Goal: Task Accomplishment & Management: Complete application form

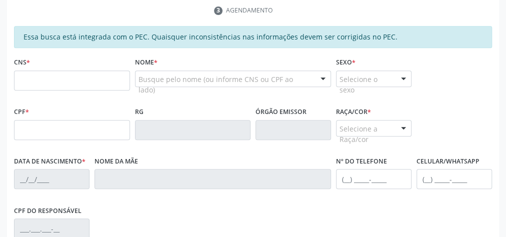
scroll to position [142, 0]
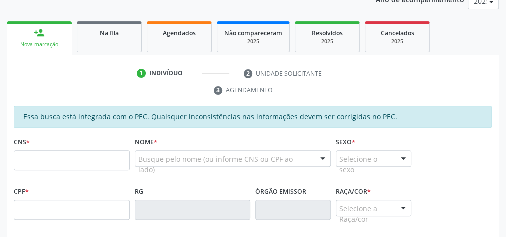
click at [106, 33] on span "Na fila" at bounding box center [109, 33] width 19 height 9
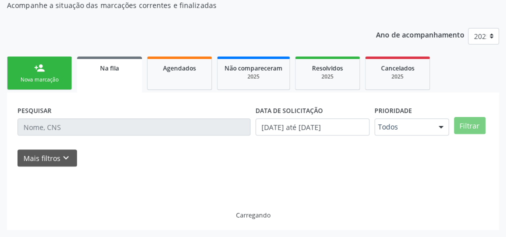
click at [106, 41] on div "Ano de acompanhamento 2025 person_add Nova marcação Na fila Agendados Não compa…" at bounding box center [253, 126] width 492 height 210
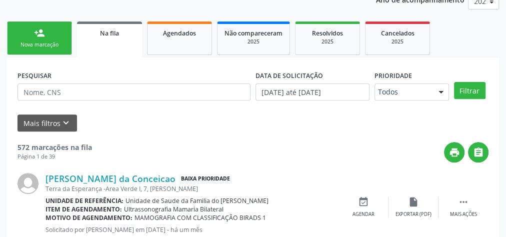
scroll to position [106, 0]
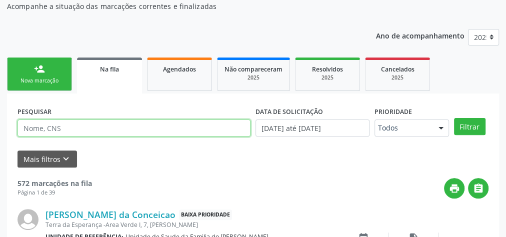
click at [70, 126] on input "text" at bounding box center [134, 128] width 233 height 17
click at [454, 118] on button "Filtrar" at bounding box center [470, 126] width 32 height 17
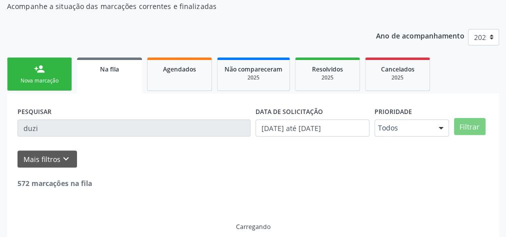
scroll to position [85, 0]
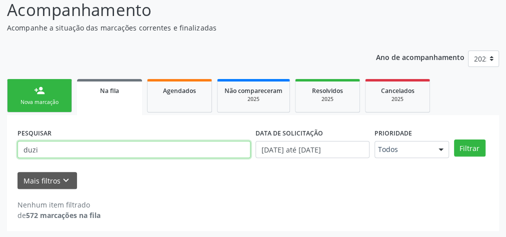
click at [57, 155] on input "duzi" at bounding box center [134, 149] width 233 height 17
type input "d"
type input "705006683842758"
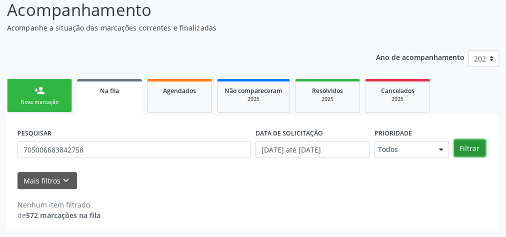
click at [471, 149] on button "Filtrar" at bounding box center [470, 148] width 32 height 17
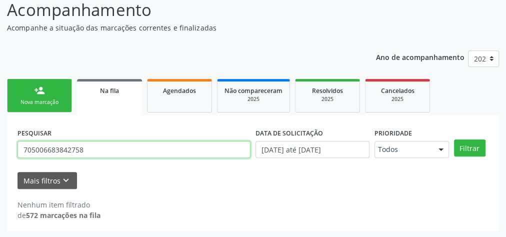
drag, startPoint x: 99, startPoint y: 153, endPoint x: 23, endPoint y: 149, distance: 76.1
click at [23, 149] on input "705006683842758" at bounding box center [134, 149] width 233 height 17
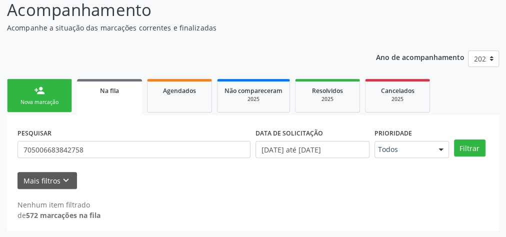
click at [114, 90] on span "Na fila" at bounding box center [109, 91] width 19 height 9
click at [114, 91] on span "Na fila" at bounding box center [109, 91] width 19 height 9
click at [33, 92] on link "person_add Nova marcação" at bounding box center [39, 96] width 65 height 34
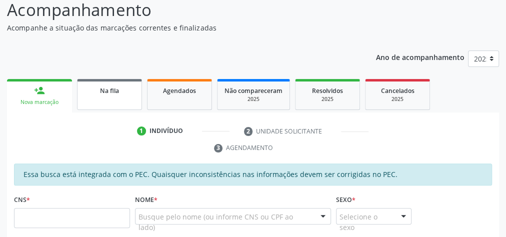
click at [118, 98] on link "Na fila" at bounding box center [109, 94] width 65 height 31
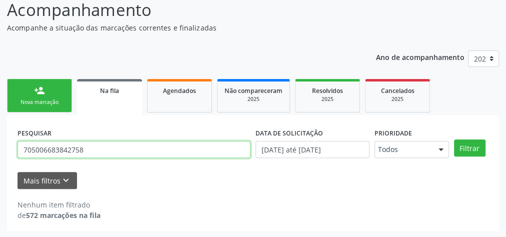
drag, startPoint x: 167, startPoint y: 145, endPoint x: 0, endPoint y: 143, distance: 166.6
click at [0, 143] on div "Acompanhamento Acompanhe a situação das marcações correntes e finalizadas Relat…" at bounding box center [253, 111] width 506 height 254
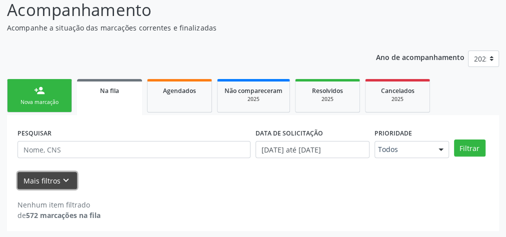
click at [57, 179] on button "Mais filtros keyboard_arrow_down" at bounding box center [48, 181] width 60 height 18
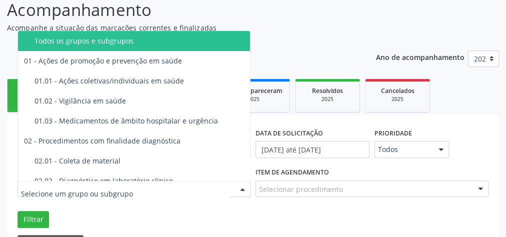
click at [236, 191] on div at bounding box center [242, 189] width 15 height 17
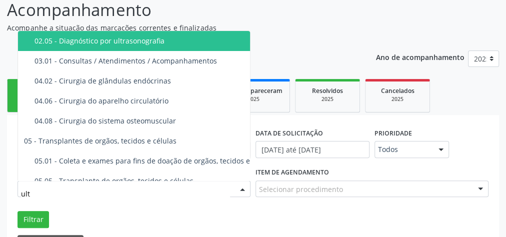
type input "ultr"
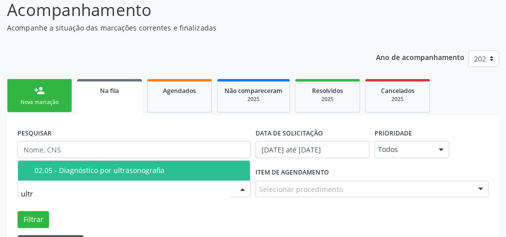
click at [206, 167] on div "02.05 - Diagnóstico por ultrasonografia" at bounding box center [140, 171] width 210 height 8
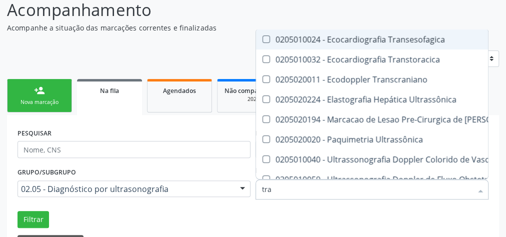
type input "tran"
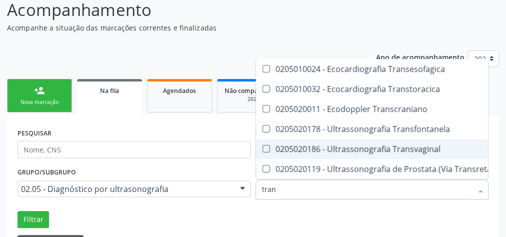
click at [269, 145] on Transvaginal at bounding box center [267, 149] width 8 height 8
click at [263, 146] on Transvaginal "checkbox" at bounding box center [259, 149] width 7 height 7
checkbox Transvaginal "true"
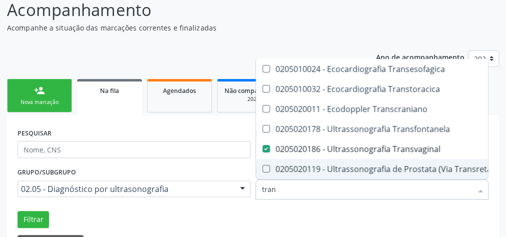
click at [266, 165] on Transretal\) at bounding box center [267, 169] width 8 height 8
click at [263, 166] on Transretal\) "checkbox" at bounding box center [259, 169] width 7 height 7
checkbox Transretal\) "true"
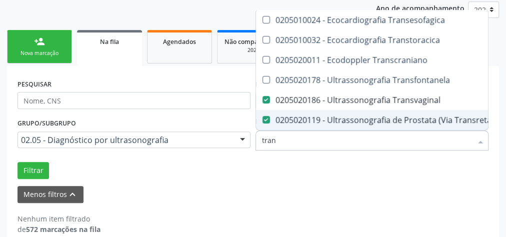
scroll to position [147, 0]
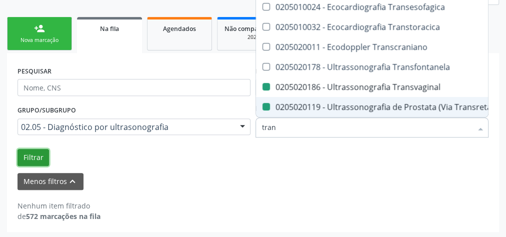
checkbox Transtoracica "true"
checkbox Transcraniano "true"
checkbox Transvaginal "false"
checkbox Transretal\) "false"
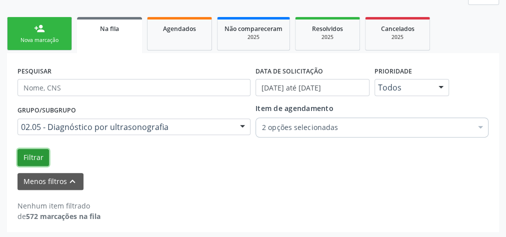
click at [35, 155] on button "Filtrar" at bounding box center [34, 157] width 32 height 17
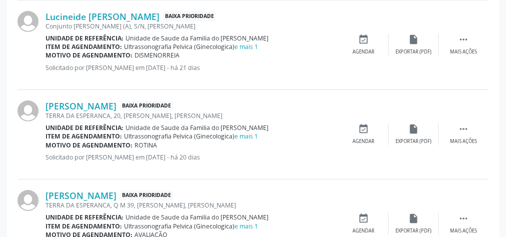
scroll to position [1541, 0]
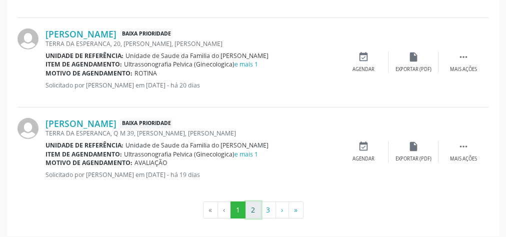
click at [253, 204] on button "2" at bounding box center [254, 210] width 16 height 17
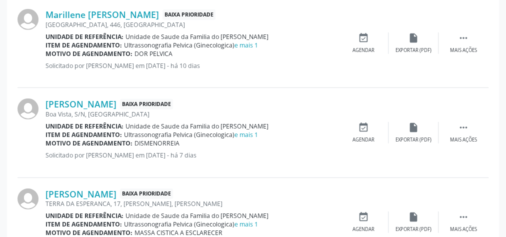
scroll to position [1533, 0]
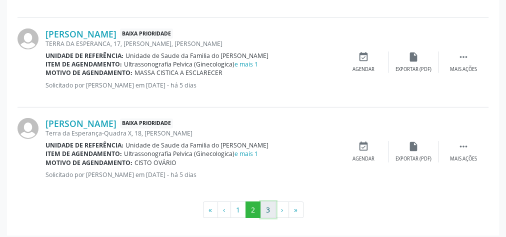
click at [269, 202] on button "3" at bounding box center [269, 210] width 16 height 17
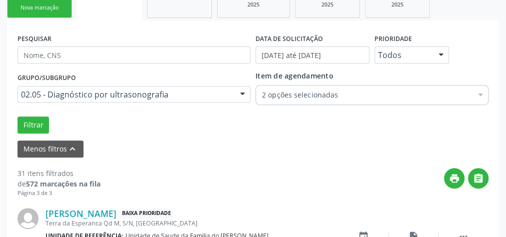
scroll to position [273, 0]
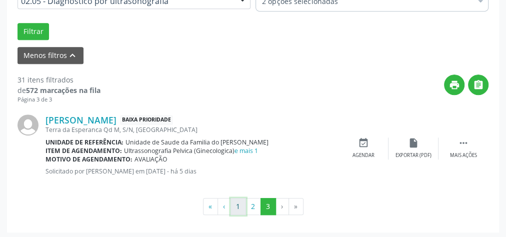
click at [235, 208] on button "1" at bounding box center [239, 206] width 16 height 17
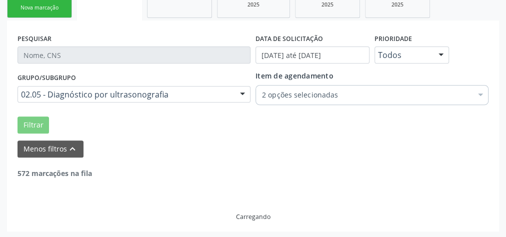
scroll to position [59, 0]
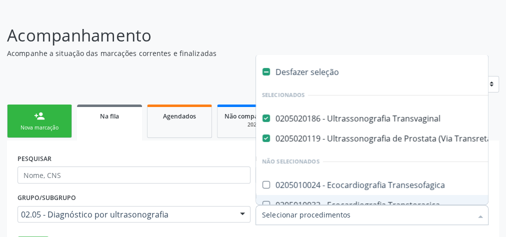
drag, startPoint x: 382, startPoint y: 218, endPoint x: 318, endPoint y: 221, distance: 64.6
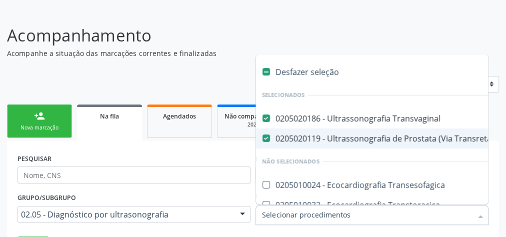
click at [267, 135] on Transretal\) at bounding box center [267, 139] width 8 height 8
click at [263, 135] on Transretal\) "checkbox" at bounding box center [259, 138] width 7 height 7
checkbox Transretal\) "false"
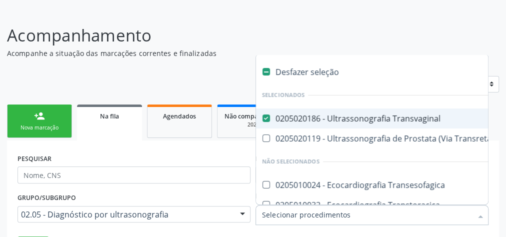
click at [267, 119] on Transvaginal at bounding box center [267, 119] width 8 height 8
click at [263, 119] on Transvaginal "checkbox" at bounding box center [259, 118] width 7 height 7
checkbox Transvaginal "false"
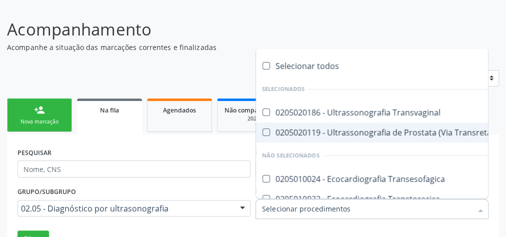
scroll to position [99, 0]
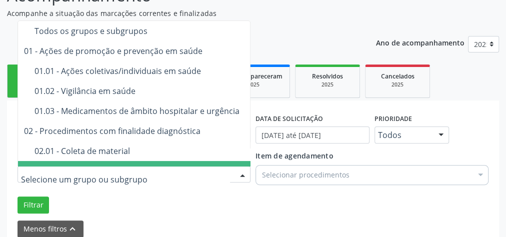
drag, startPoint x: 190, startPoint y: 178, endPoint x: 1, endPoint y: 179, distance: 189.1
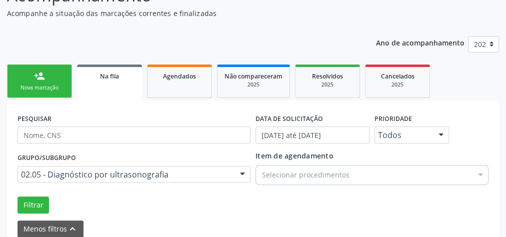
click at [144, 195] on div "Grupo/Subgrupo 02.05 - Diagnóstico por ultrasonografia Todos os grupos e subgru…" at bounding box center [253, 182] width 476 height 63
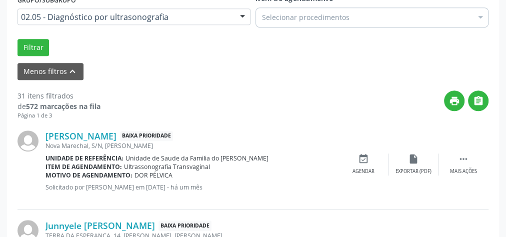
scroll to position [219, 0]
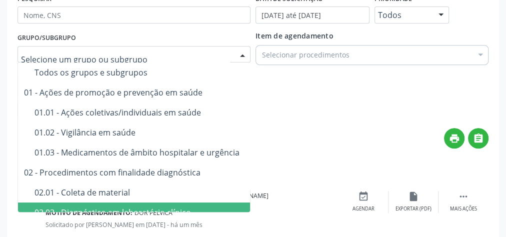
drag, startPoint x: 180, startPoint y: 54, endPoint x: 158, endPoint y: 57, distance: 22.7
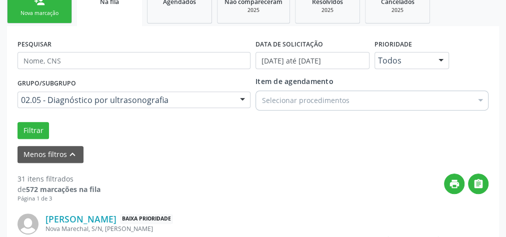
scroll to position [59, 0]
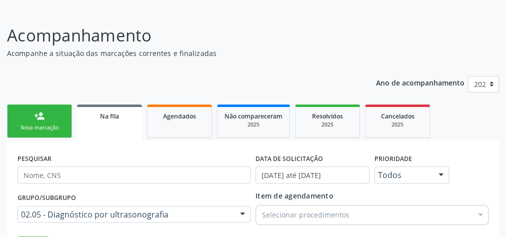
click at [52, 122] on link "person_add Nova marcação" at bounding box center [39, 122] width 65 height 34
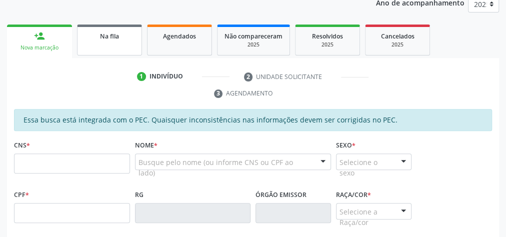
click at [109, 37] on span "Na fila" at bounding box center [109, 36] width 19 height 9
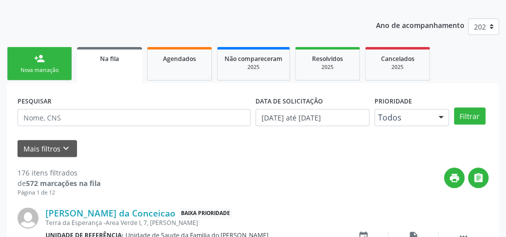
scroll to position [139, 0]
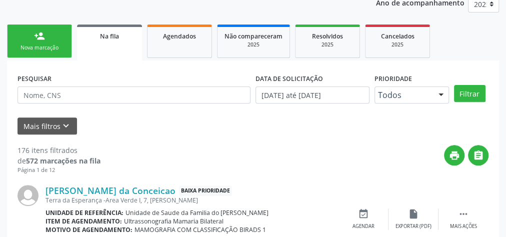
click at [122, 122] on div "Mais filtros keyboard_arrow_down" at bounding box center [253, 127] width 476 height 18
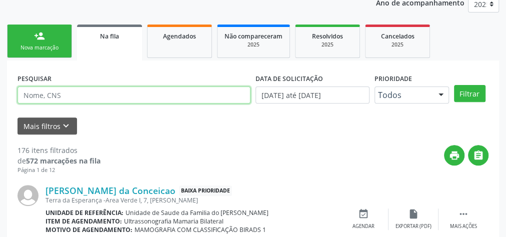
click at [109, 96] on input "text" at bounding box center [134, 95] width 233 height 17
type input "joao"
click at [454, 85] on button "Filtrar" at bounding box center [470, 93] width 32 height 17
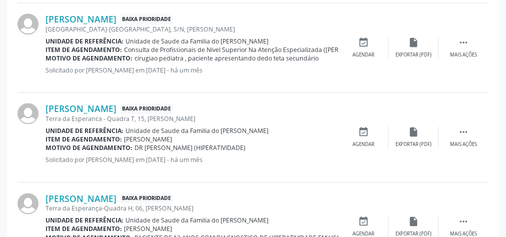
scroll to position [419, 0]
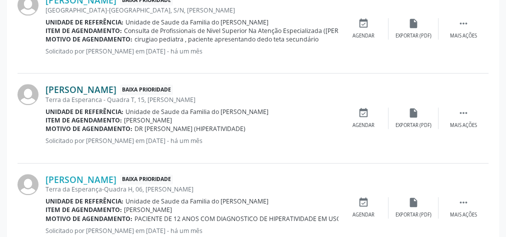
click at [115, 89] on link "João Arthur Espíndola da Silva" at bounding box center [81, 89] width 71 height 11
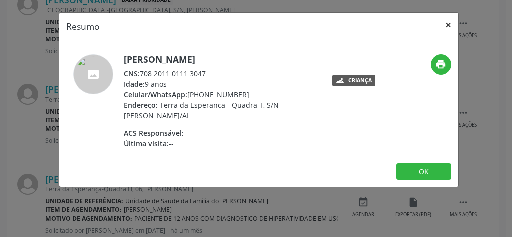
click at [453, 23] on button "×" at bounding box center [449, 25] width 20 height 25
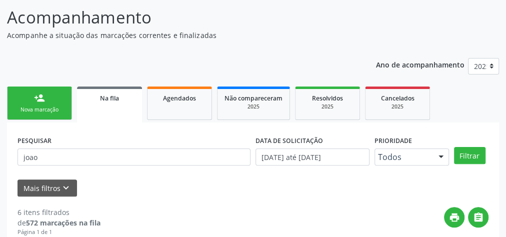
scroll to position [19, 0]
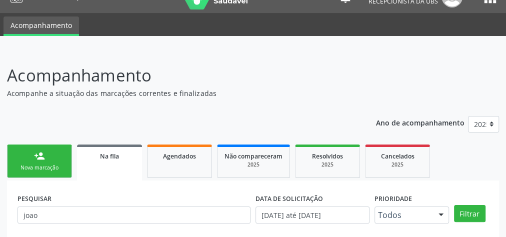
click at [42, 164] on div "Nova marcação" at bounding box center [40, 168] width 50 height 8
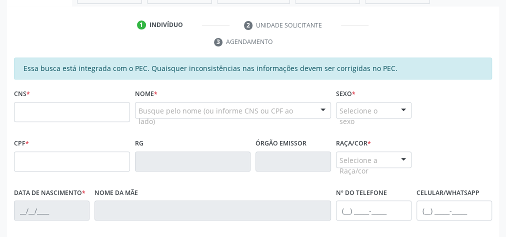
scroll to position [200, 0]
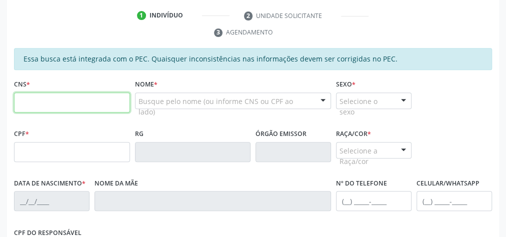
click at [60, 97] on input "text" at bounding box center [72, 103] width 116 height 20
type input "700 3079 7855 2030"
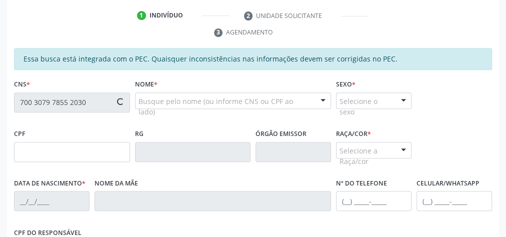
type input "[DATE]"
type input "[PERSON_NAME]"
type input "[PHONE_NUMBER]"
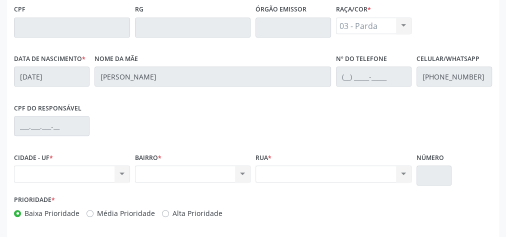
scroll to position [363, 0]
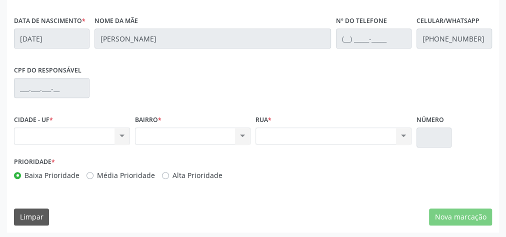
click at [121, 136] on div "Nenhum resultado encontrado para: " " Não há nenhuma opção para ser exibida." at bounding box center [72, 136] width 116 height 17
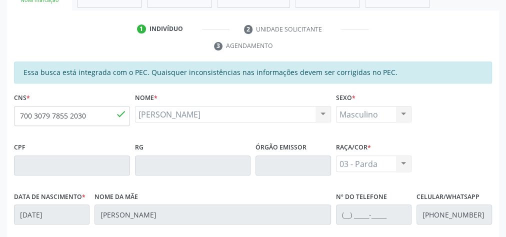
scroll to position [163, 0]
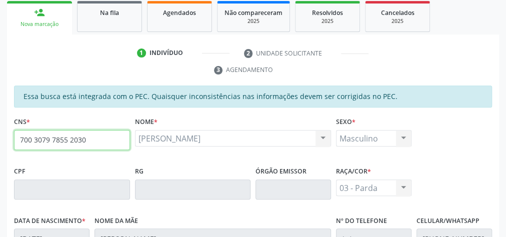
click at [70, 140] on input "700 3079 7855 2030" at bounding box center [72, 140] width 116 height 20
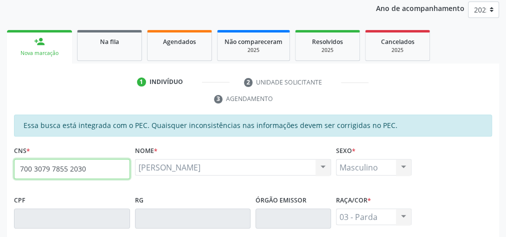
scroll to position [123, 0]
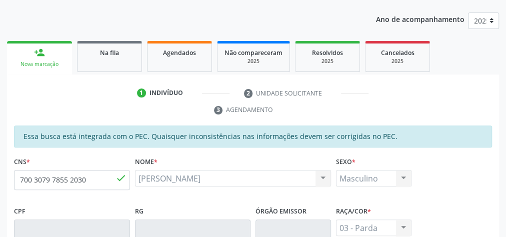
drag, startPoint x: 74, startPoint y: 138, endPoint x: 51, endPoint y: 189, distance: 56.4
click at [51, 189] on fieldset "CNS * 700 3079 7855 2030 done" at bounding box center [72, 176] width 116 height 43
click at [54, 177] on input "700 3079 7855 2030" at bounding box center [72, 180] width 116 height 20
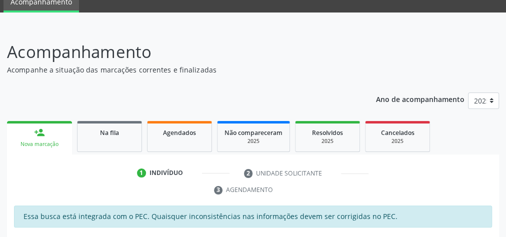
scroll to position [0, 0]
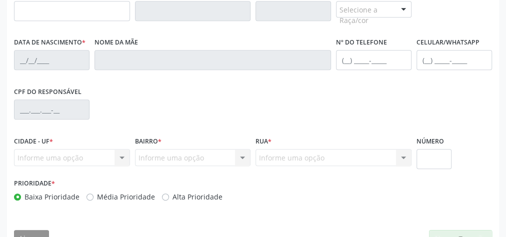
scroll to position [341, 0]
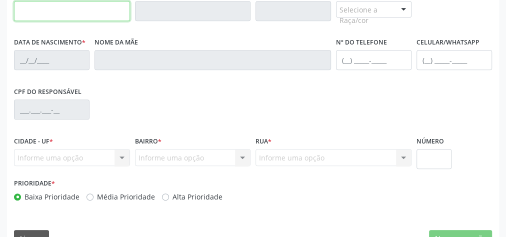
paste input "700.307.978-55"
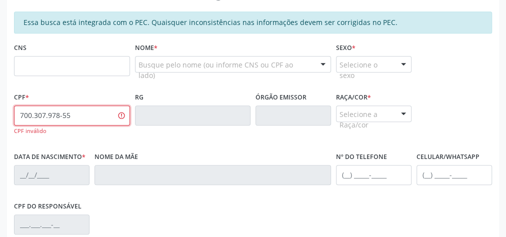
scroll to position [221, 0]
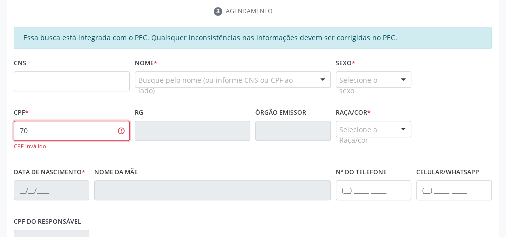
type input "7"
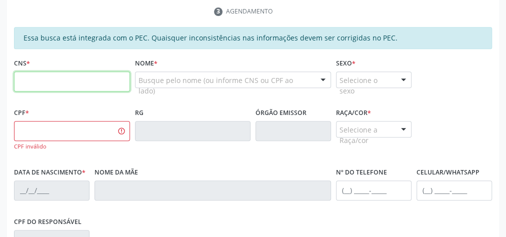
paste input "700 3079 7855 2030"
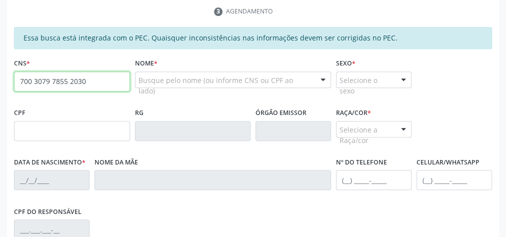
type input "700 3079 7855 2030"
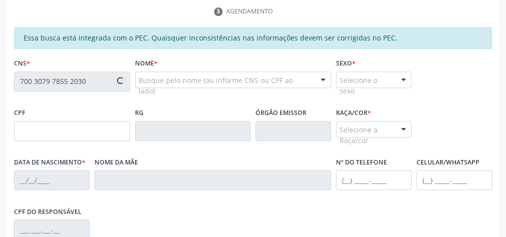
type input "[DATE]"
type input "[PERSON_NAME]"
type input "[PHONE_NUMBER]"
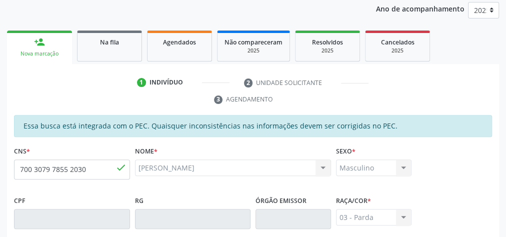
scroll to position [43, 0]
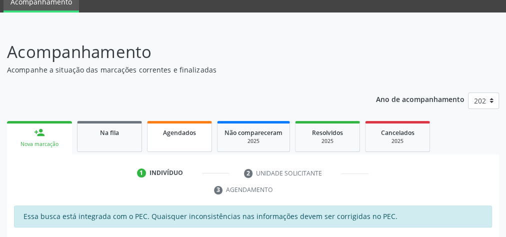
click at [188, 129] on span "Agendados" at bounding box center [179, 133] width 33 height 9
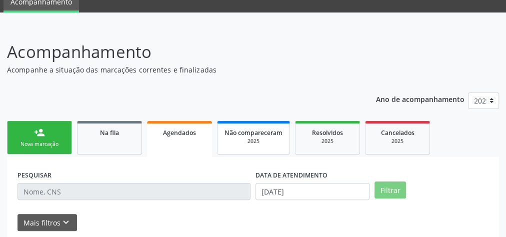
click at [258, 140] on div "2025" at bounding box center [254, 142] width 58 height 8
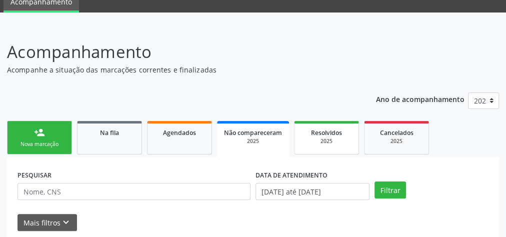
click at [325, 139] on div "2025" at bounding box center [327, 142] width 50 height 8
click at [111, 134] on span "Na fila" at bounding box center [109, 133] width 19 height 9
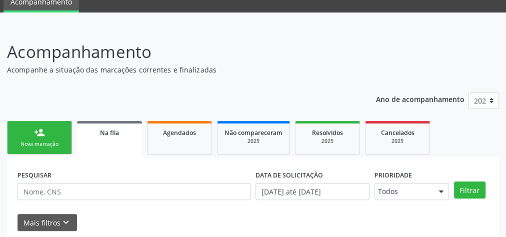
click at [33, 130] on link "person_add Nova marcação" at bounding box center [39, 138] width 65 height 34
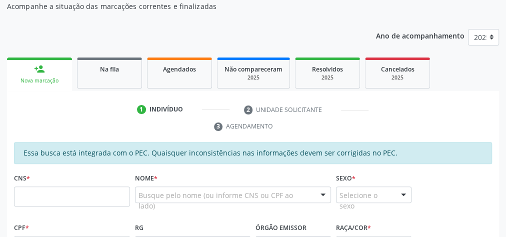
scroll to position [163, 0]
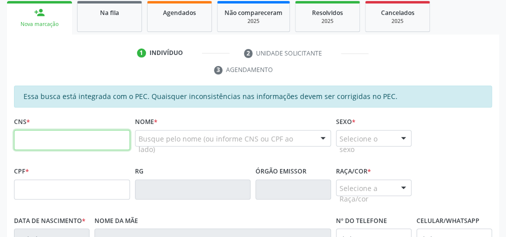
paste input "700 3079 7855 2030"
type input "700 3079 7855 2030"
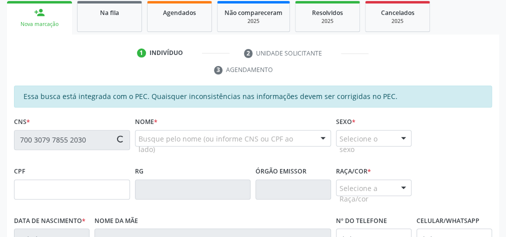
type input "[DATE]"
type input "[PERSON_NAME]"
type input "[PHONE_NUMBER]"
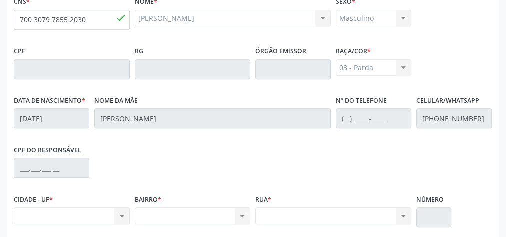
scroll to position [323, 0]
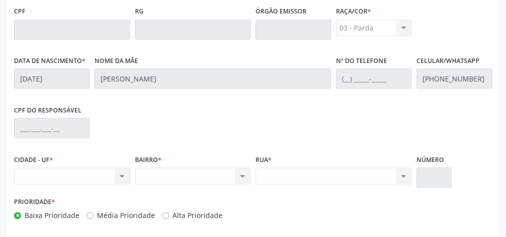
click at [121, 174] on div "Nenhum resultado encontrado para: " " Não há nenhuma opção para ser exibida." at bounding box center [72, 176] width 116 height 17
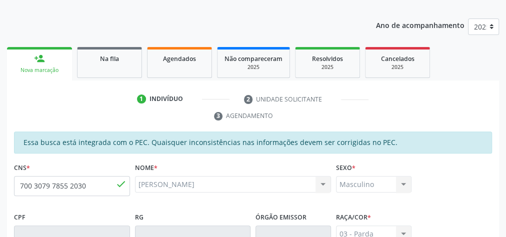
scroll to position [83, 0]
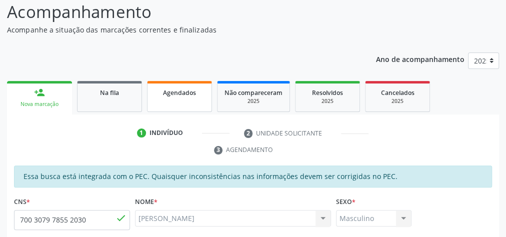
click at [178, 98] on link "Agendados" at bounding box center [179, 96] width 65 height 31
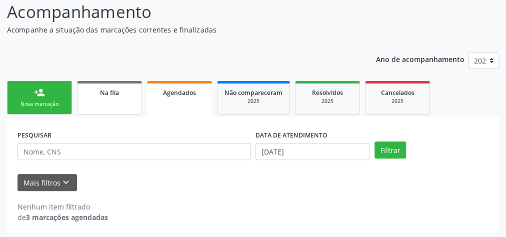
click at [101, 95] on span "Na fila" at bounding box center [109, 93] width 19 height 9
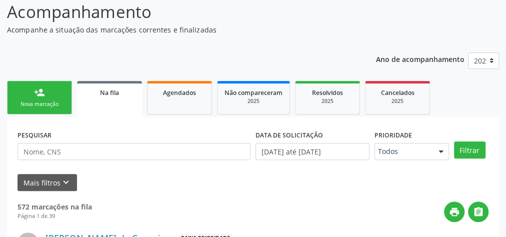
click at [32, 101] on div "Nova marcação" at bounding box center [40, 105] width 50 height 8
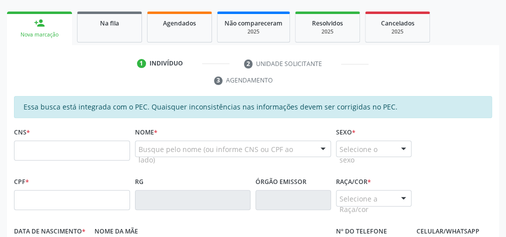
scroll to position [203, 0]
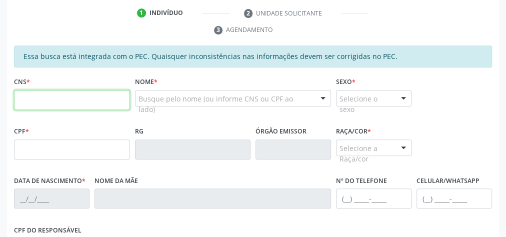
paste input "700 3079 7855 2030"
type input "700 3079 7855 2030"
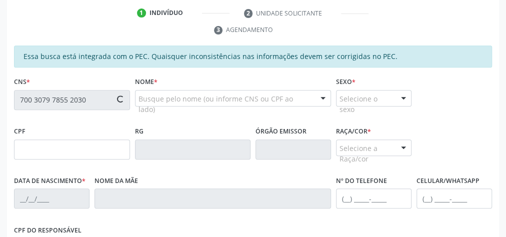
type input "[DATE]"
type input "[PERSON_NAME]"
type input "[PHONE_NUMBER]"
type input "S/N"
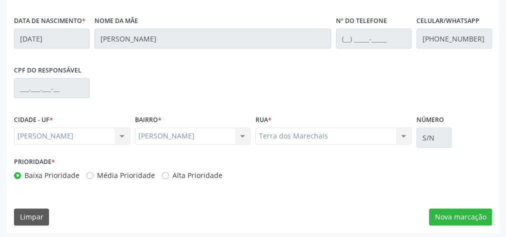
scroll to position [363, 0]
click at [444, 216] on button "Nova marcação" at bounding box center [460, 217] width 63 height 17
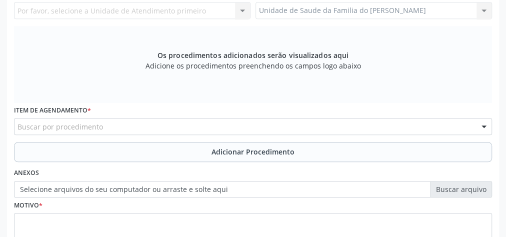
scroll to position [203, 0]
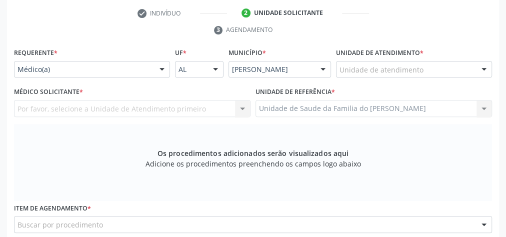
click at [151, 68] on div "Médico(a)" at bounding box center [92, 69] width 156 height 17
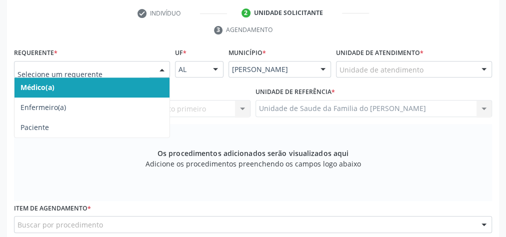
click at [101, 84] on span "Médico(a)" at bounding box center [92, 88] width 155 height 20
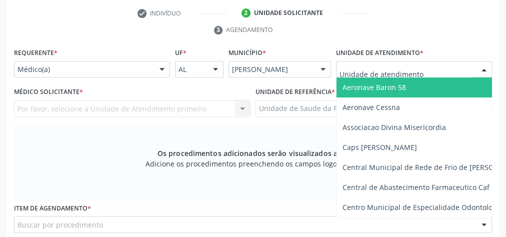
type input "j"
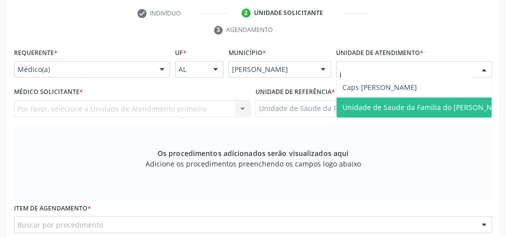
click at [384, 100] on span "Unidade de Saude da Familia do [PERSON_NAME]" at bounding box center [426, 108] width 179 height 20
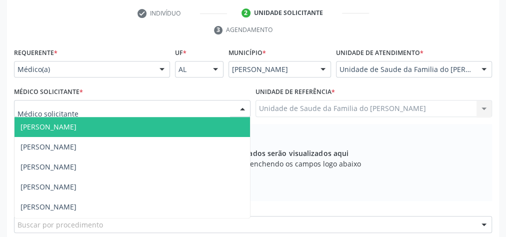
click at [244, 112] on div at bounding box center [242, 109] width 15 height 17
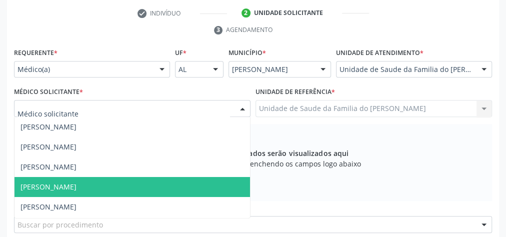
scroll to position [40, 0]
click at [138, 184] on span "[PERSON_NAME]" at bounding box center [133, 187] width 236 height 20
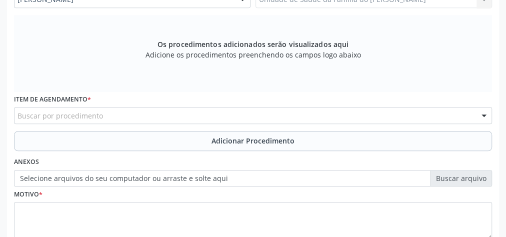
scroll to position [323, 0]
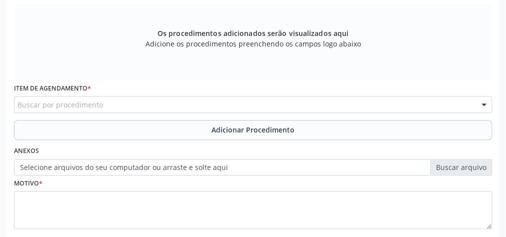
click at [107, 105] on div "Buscar por procedimento" at bounding box center [253, 104] width 478 height 17
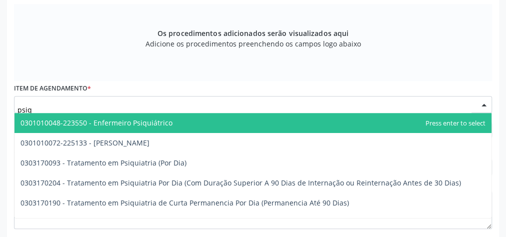
type input "psiqu"
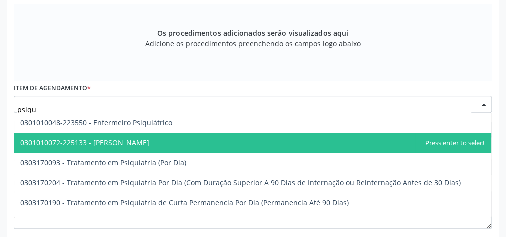
click at [107, 143] on span "0301010072-225133 - [PERSON_NAME]" at bounding box center [85, 143] width 129 height 10
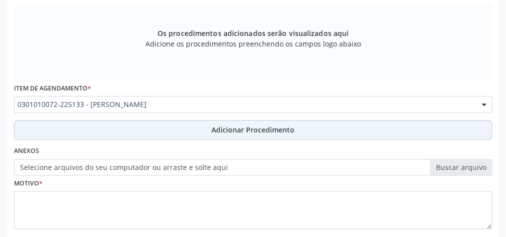
click at [133, 126] on button "Adicionar Procedimento" at bounding box center [253, 130] width 478 height 20
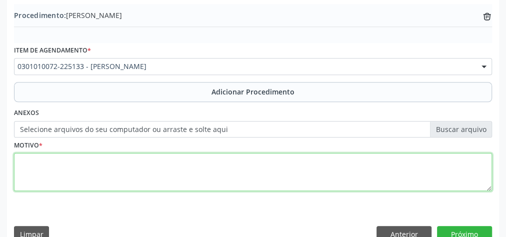
click at [131, 161] on textarea at bounding box center [253, 172] width 478 height 38
type textarea "p"
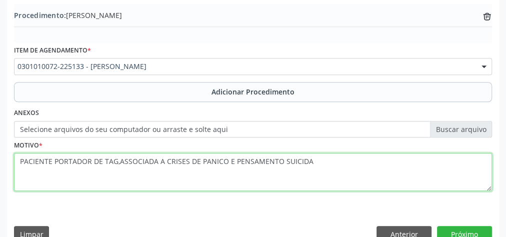
click at [209, 157] on textarea "PACIENTE PORTADOR DE TAG,ASSOCIADA A CRISES DE PANICO E PENSAMENTO SUICIDA" at bounding box center [253, 172] width 478 height 38
type textarea "PACIENTE PORTADOR DE TAG,ASSOCIADA A CRISES DE PANICO E PENSAMENTO SUICIDA"
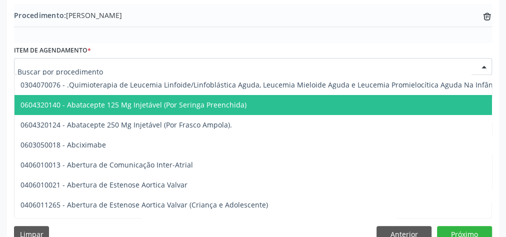
drag, startPoint x: 209, startPoint y: 157, endPoint x: 159, endPoint y: 64, distance: 105.2
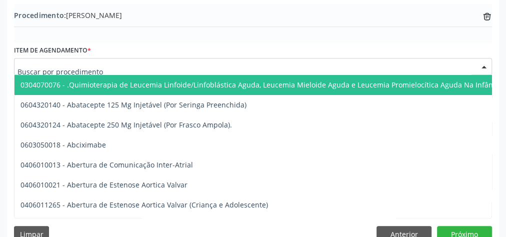
click at [254, 56] on div "Item de agendamento * 0304070076 - .Quimioterapia de Leucemia Linfoide/Linfoblá…" at bounding box center [253, 59] width 478 height 32
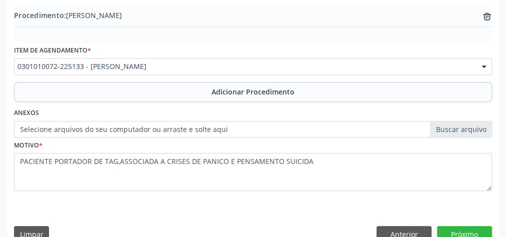
scroll to position [283, 0]
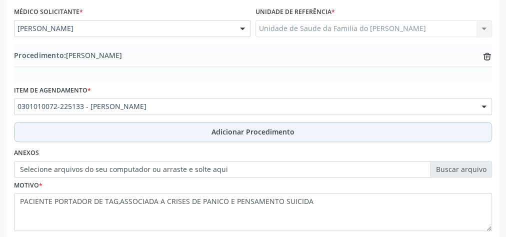
click at [273, 129] on span "Adicionar Procedimento" at bounding box center [253, 132] width 83 height 11
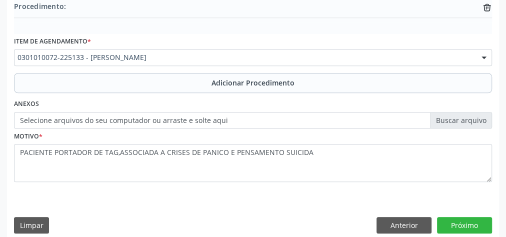
scroll to position [367, 0]
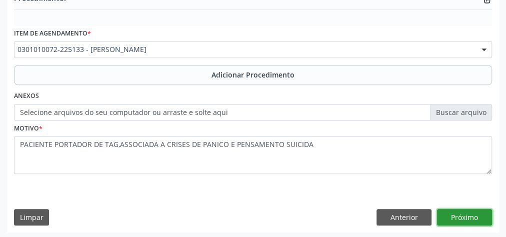
click at [468, 215] on button "Próximo" at bounding box center [464, 217] width 55 height 17
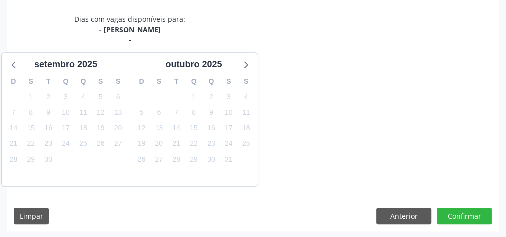
scroll to position [276, 0]
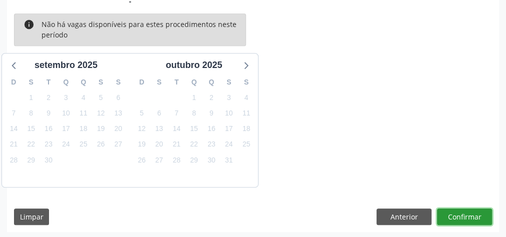
click at [468, 215] on button "Confirmar" at bounding box center [464, 217] width 55 height 17
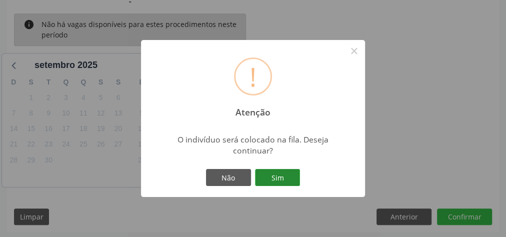
click at [290, 178] on button "Sim" at bounding box center [277, 177] width 45 height 17
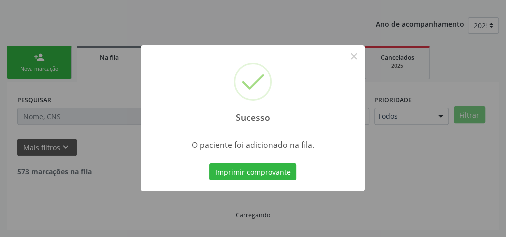
scroll to position [106, 0]
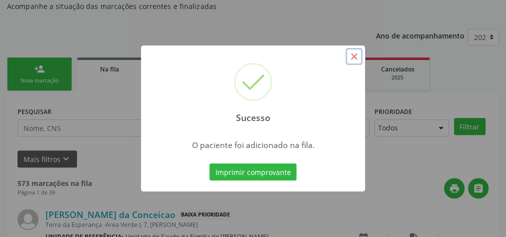
click at [355, 56] on button "×" at bounding box center [354, 56] width 17 height 17
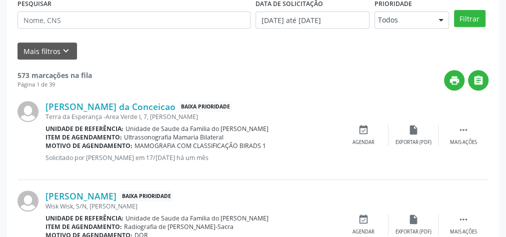
scroll to position [226, 0]
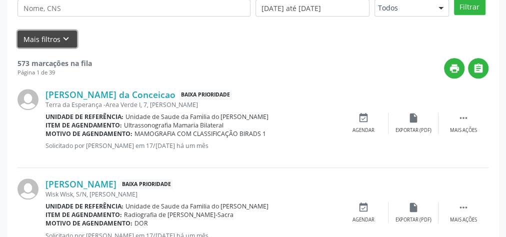
click at [26, 33] on button "Mais filtros keyboard_arrow_down" at bounding box center [48, 40] width 60 height 18
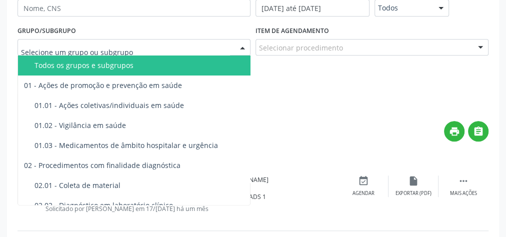
click at [167, 52] on div at bounding box center [134, 47] width 233 height 17
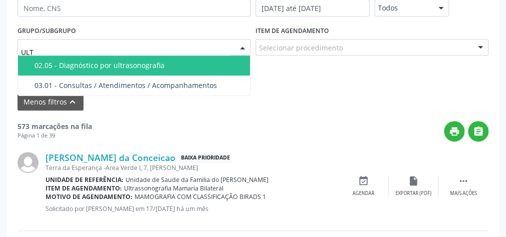
type input "ULTR"
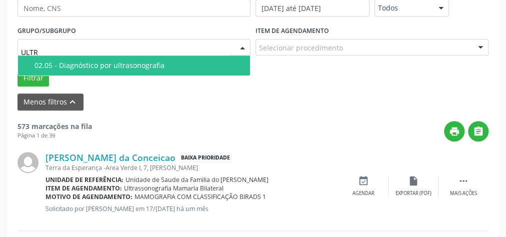
click at [163, 72] on span "02.05 - Diagnóstico por ultrasonografia" at bounding box center [134, 66] width 232 height 20
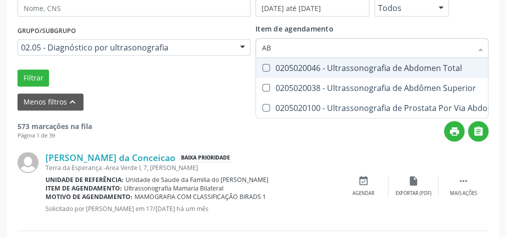
type input "ABD"
click at [268, 68] on Total at bounding box center [267, 68] width 8 height 8
click at [263, 68] on Total "checkbox" at bounding box center [259, 68] width 7 height 7
checkbox Total "true"
checkbox Superior "true"
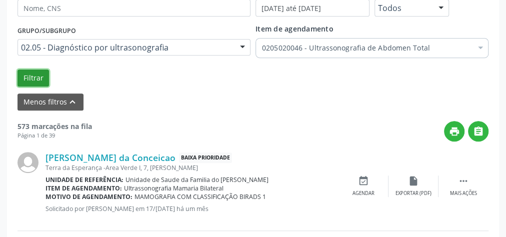
click at [25, 78] on button "Filtrar" at bounding box center [34, 78] width 32 height 17
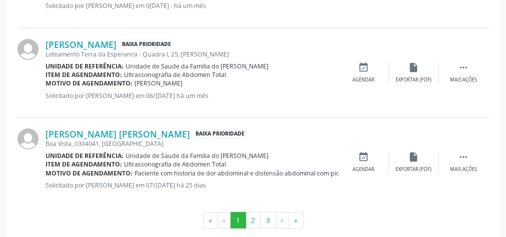
scroll to position [1533, 0]
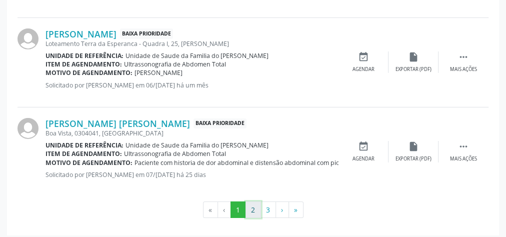
click at [254, 207] on button "2" at bounding box center [254, 210] width 16 height 17
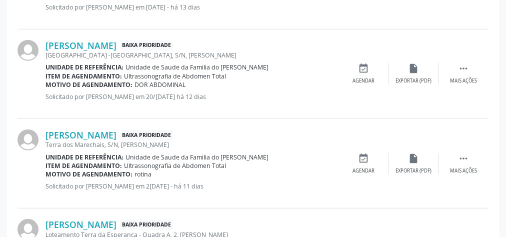
scroll to position [1524, 0]
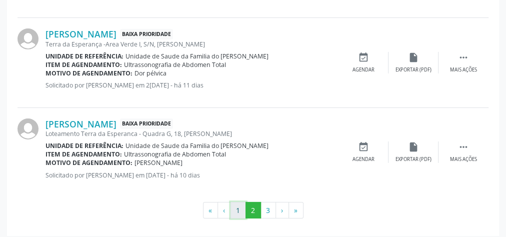
click at [241, 205] on button "1" at bounding box center [239, 210] width 16 height 17
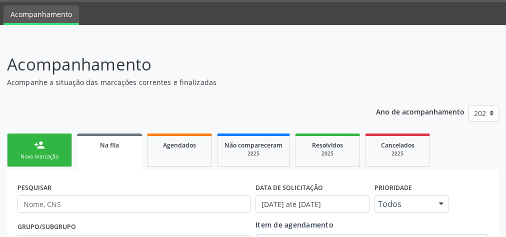
scroll to position [0, 0]
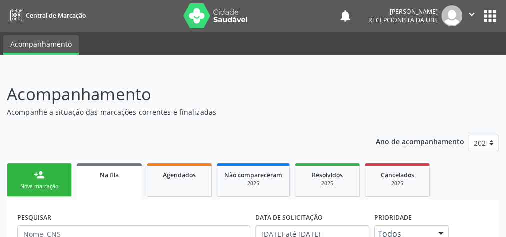
click at [38, 181] on link "person_add Nova marcação" at bounding box center [39, 181] width 65 height 34
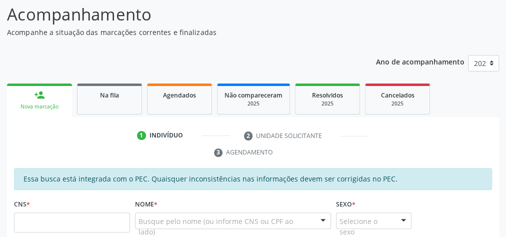
scroll to position [160, 0]
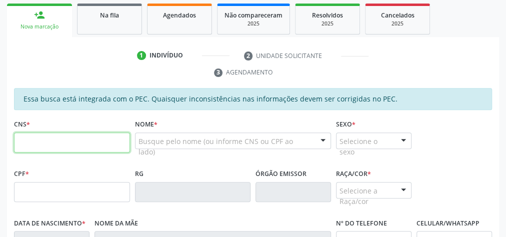
click at [78, 143] on input "text" at bounding box center [72, 143] width 116 height 20
type input "700 8019 3724 1588"
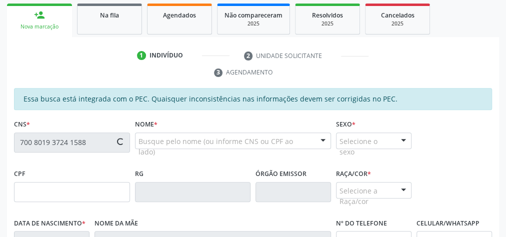
type input "058.723.514-45"
type input "[DATE]"
type input "[PERSON_NAME]"
type input "[PHONE_NUMBER]"
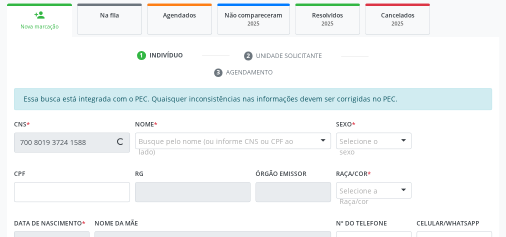
type input "14"
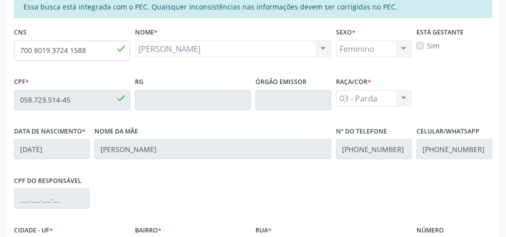
scroll to position [363, 0]
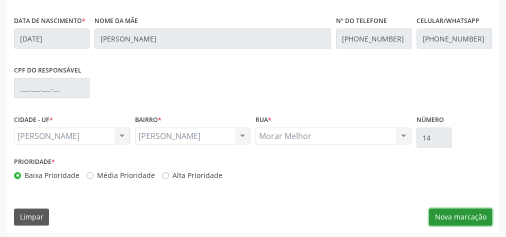
click at [458, 216] on button "Nova marcação" at bounding box center [460, 217] width 63 height 17
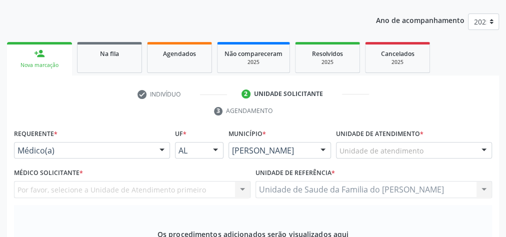
scroll to position [123, 0]
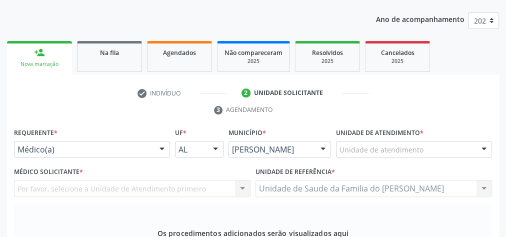
click at [160, 151] on div at bounding box center [162, 150] width 15 height 17
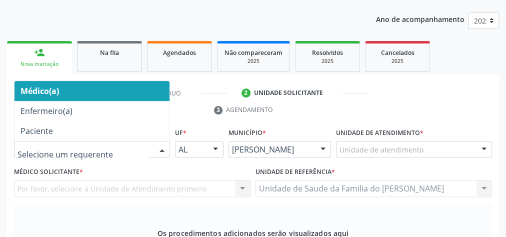
click at [65, 87] on span "Médico(a)" at bounding box center [92, 91] width 155 height 20
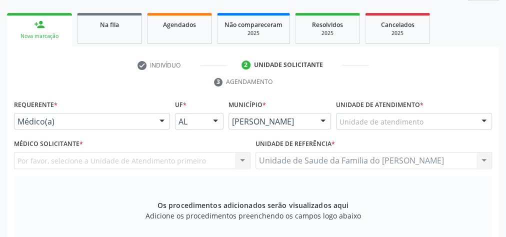
scroll to position [163, 0]
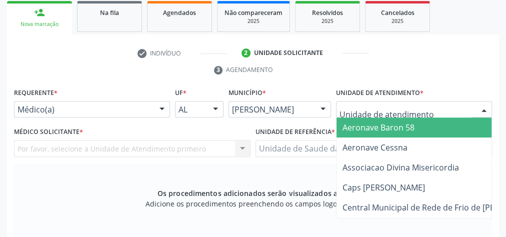
type input "J"
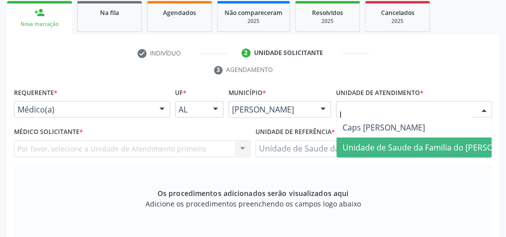
click at [397, 152] on span "Unidade de Saude da Familia do [PERSON_NAME]" at bounding box center [435, 148] width 197 height 20
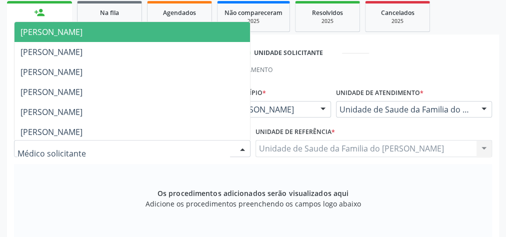
click at [246, 147] on div at bounding box center [242, 149] width 15 height 17
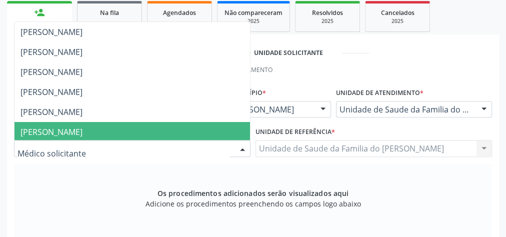
click at [191, 125] on span "[PERSON_NAME]" at bounding box center [133, 132] width 236 height 20
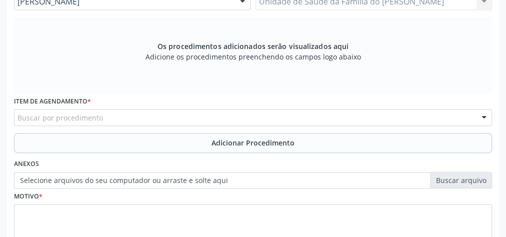
scroll to position [323, 0]
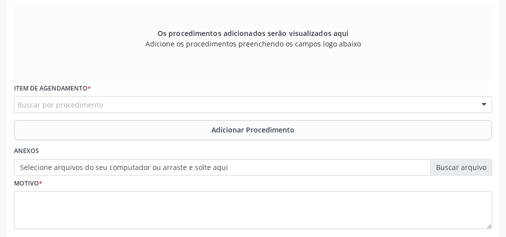
click at [151, 105] on div "Buscar por procedimento" at bounding box center [253, 104] width 478 height 17
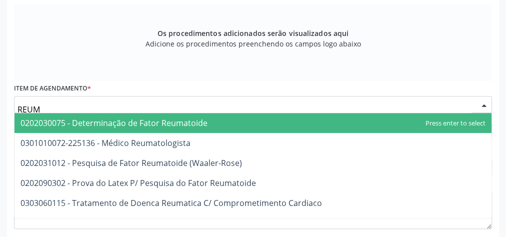
type input "REUMA"
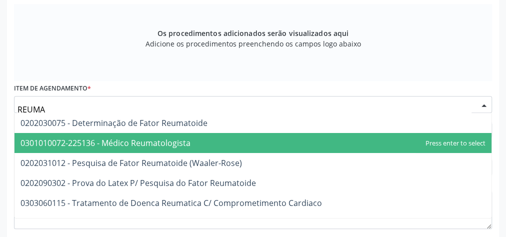
click at [152, 140] on span "0301010072-225136 - Médico Reumatologista" at bounding box center [106, 143] width 170 height 11
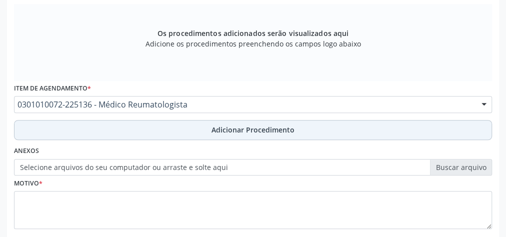
click at [175, 130] on button "Adicionar Procedimento" at bounding box center [253, 130] width 478 height 20
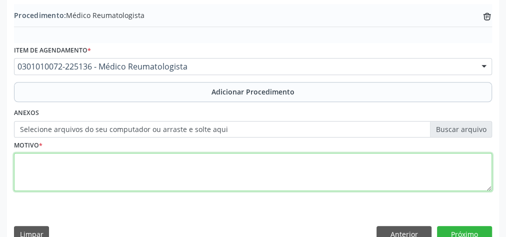
click at [130, 173] on textarea at bounding box center [253, 172] width 478 height 38
type textarea "ARTRITE"
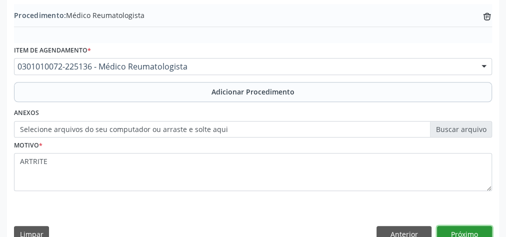
click at [451, 231] on button "Próximo" at bounding box center [464, 234] width 55 height 17
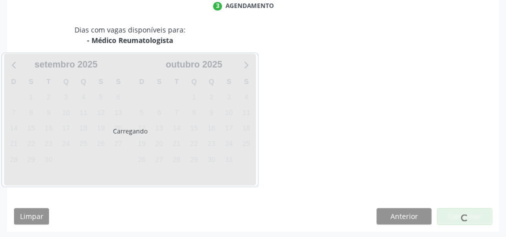
scroll to position [265, 0]
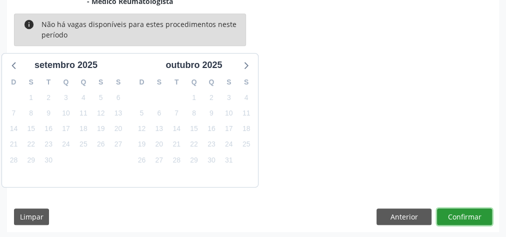
click at [458, 223] on button "Confirmar" at bounding box center [464, 217] width 55 height 17
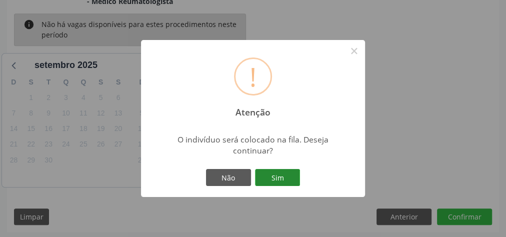
click at [279, 178] on button "Sim" at bounding box center [277, 177] width 45 height 17
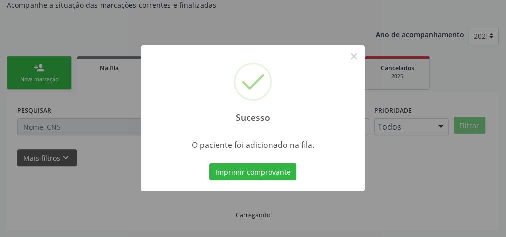
scroll to position [106, 0]
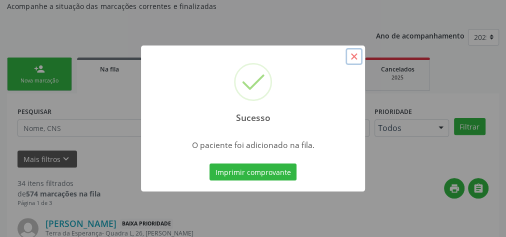
click at [350, 56] on button "×" at bounding box center [354, 56] width 17 height 17
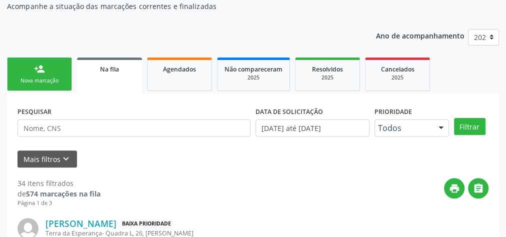
click at [31, 72] on link "person_add Nova marcação" at bounding box center [39, 75] width 65 height 34
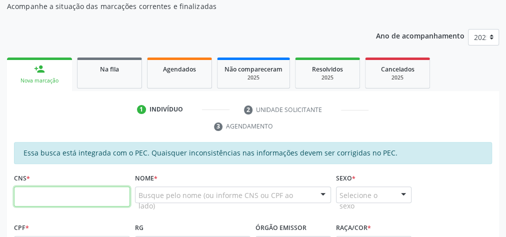
click at [80, 202] on input "text" at bounding box center [72, 197] width 116 height 20
type input "700 8019 3724 1588"
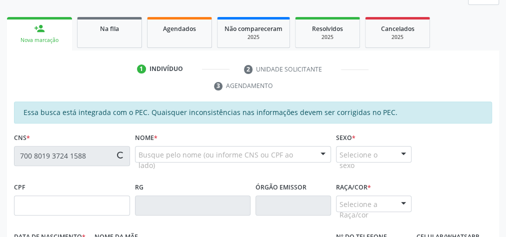
scroll to position [266, 0]
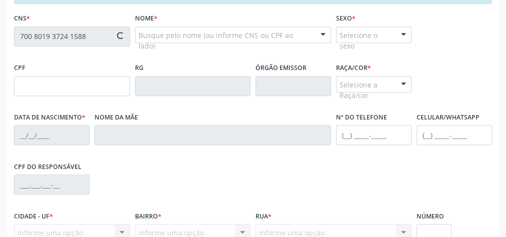
type input "058.723.514-45"
type input "[DATE]"
type input "[PERSON_NAME]"
type input "[PHONE_NUMBER]"
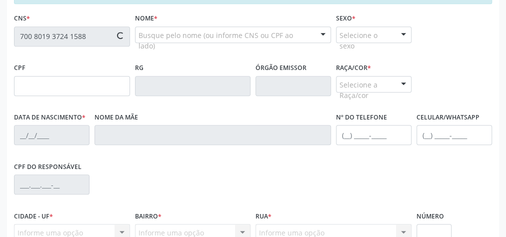
type input "14"
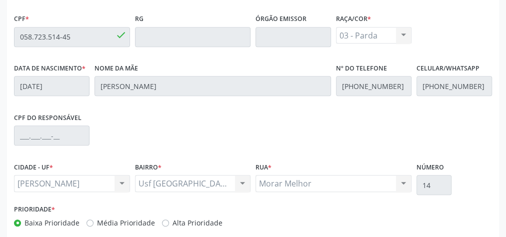
scroll to position [363, 0]
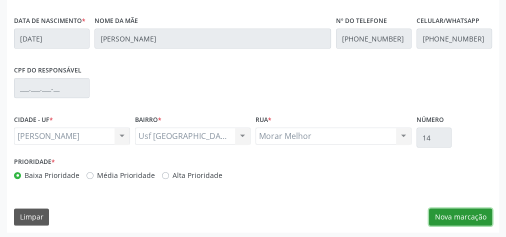
click at [459, 219] on button "Nova marcação" at bounding box center [460, 217] width 63 height 17
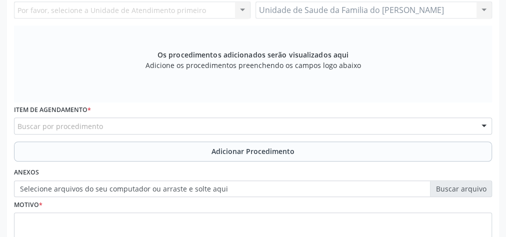
scroll to position [203, 0]
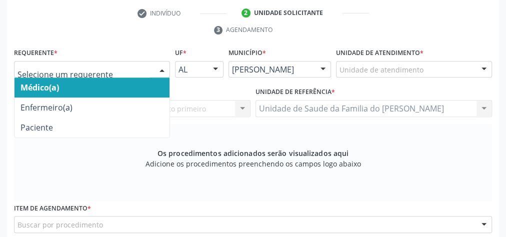
click at [165, 66] on div at bounding box center [162, 70] width 15 height 17
click at [148, 84] on span "Médico(a)" at bounding box center [92, 88] width 155 height 20
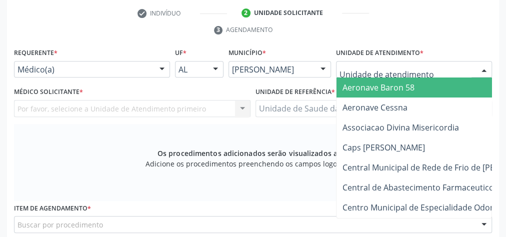
type input "J"
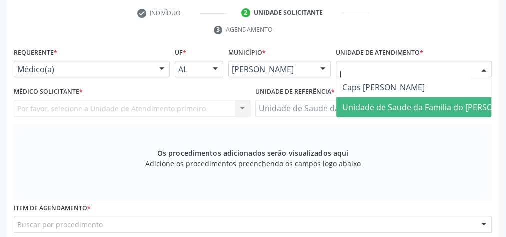
click at [405, 102] on span "Unidade de Saude da Familia do [PERSON_NAME]" at bounding box center [435, 107] width 185 height 11
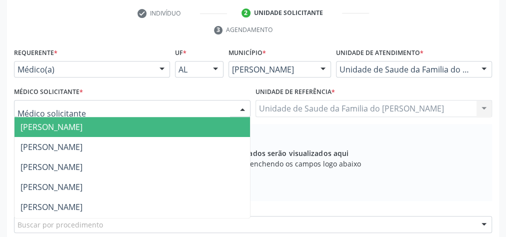
click at [243, 107] on div at bounding box center [242, 109] width 15 height 17
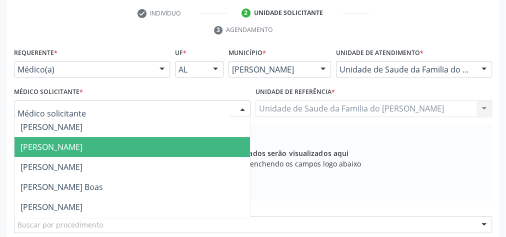
click at [179, 148] on span "[PERSON_NAME]" at bounding box center [133, 147] width 236 height 20
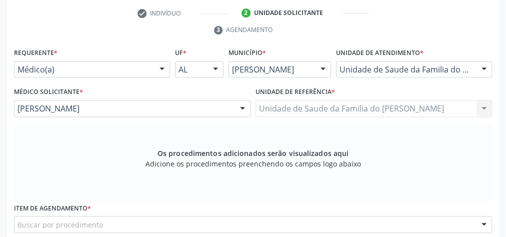
scroll to position [283, 0]
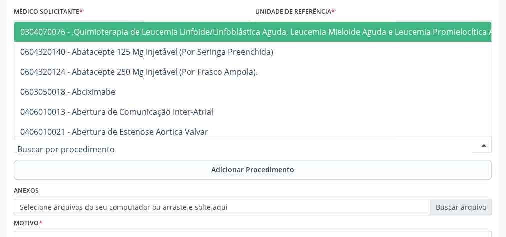
click at [146, 142] on div at bounding box center [253, 144] width 478 height 17
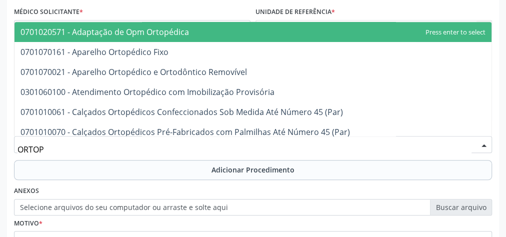
type input "ORTOPE"
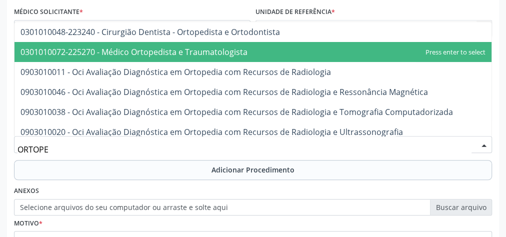
click at [185, 48] on span "0301010072-225270 - Médico Ortopedista e Traumatologista" at bounding box center [134, 52] width 227 height 11
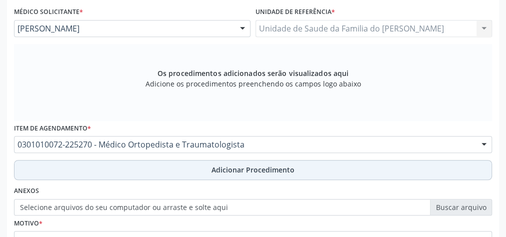
click at [180, 169] on button "Adicionar Procedimento" at bounding box center [253, 170] width 478 height 20
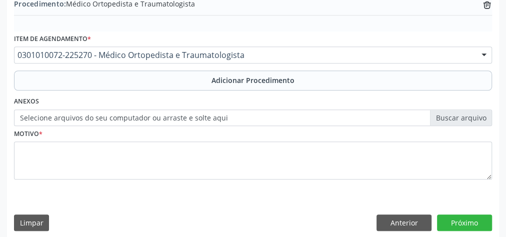
scroll to position [340, 0]
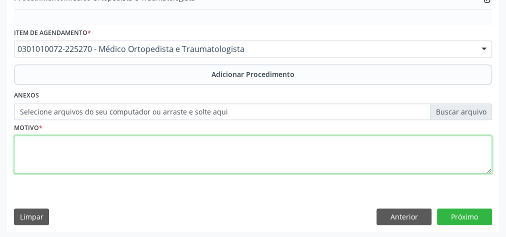
click at [147, 162] on textarea at bounding box center [253, 155] width 478 height 38
click at [86, 142] on textarea "ARTROPATIA NEUROPATICA" at bounding box center [253, 155] width 478 height 38
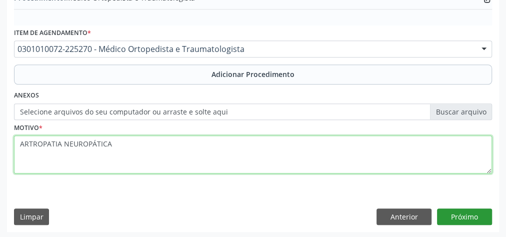
type textarea "ARTROPATIA NEUROPÁTICA"
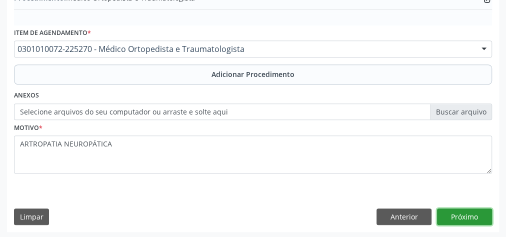
click at [473, 215] on button "Próximo" at bounding box center [464, 217] width 55 height 17
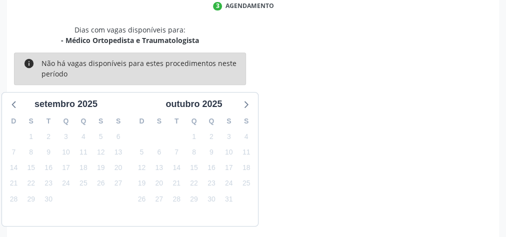
scroll to position [265, 0]
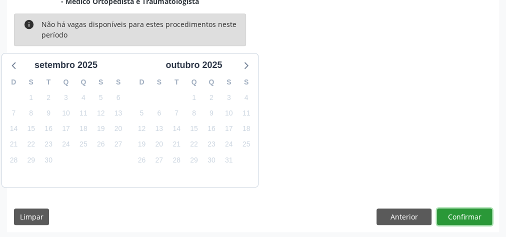
click at [473, 215] on button "Confirmar" at bounding box center [464, 217] width 55 height 17
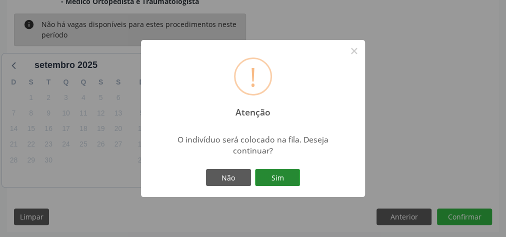
click at [281, 179] on button "Sim" at bounding box center [277, 177] width 45 height 17
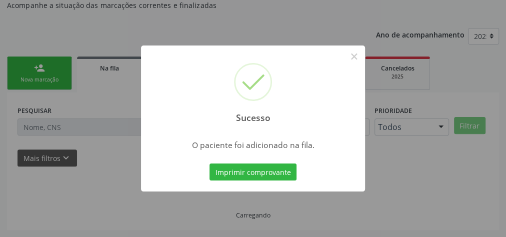
scroll to position [106, 0]
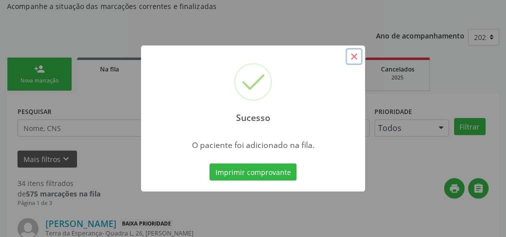
click at [350, 56] on button "×" at bounding box center [354, 56] width 17 height 17
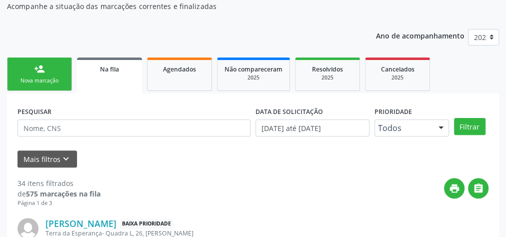
click at [99, 71] on div "Na fila" at bounding box center [109, 69] width 51 height 11
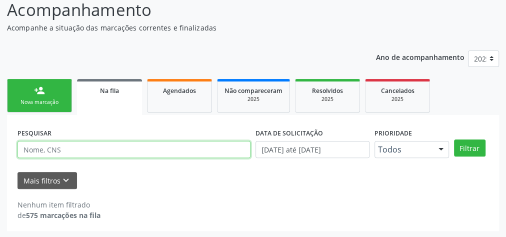
click at [76, 152] on input "text" at bounding box center [134, 149] width 233 height 17
type input "[PERSON_NAME]"
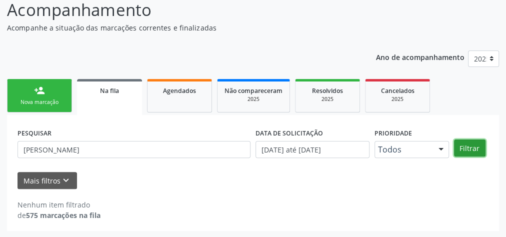
click at [464, 150] on button "Filtrar" at bounding box center [470, 148] width 32 height 17
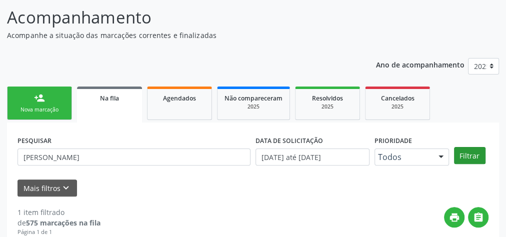
scroll to position [31, 0]
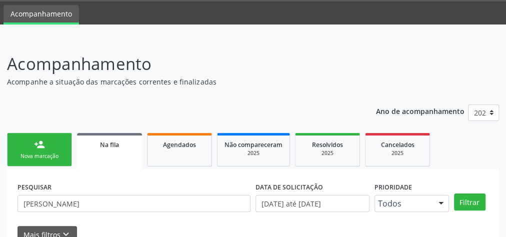
click at [38, 151] on link "person_add Nova marcação" at bounding box center [39, 150] width 65 height 34
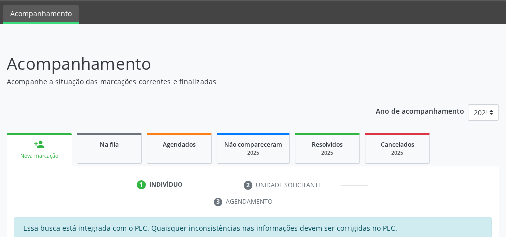
scroll to position [151, 0]
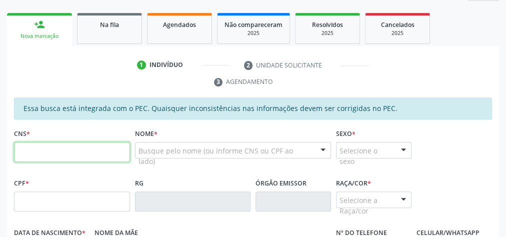
click at [49, 147] on input "text" at bounding box center [72, 152] width 116 height 20
type input "700 3049 7613 0640"
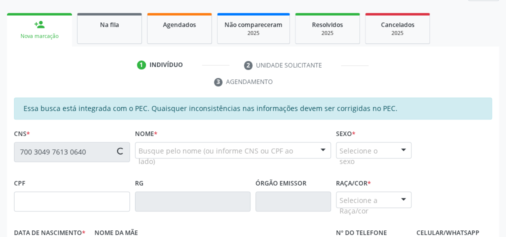
type input "036.587.454-01"
type input "0[DATE]"
type input "[PERSON_NAME]"
type input "[PHONE_NUMBER]"
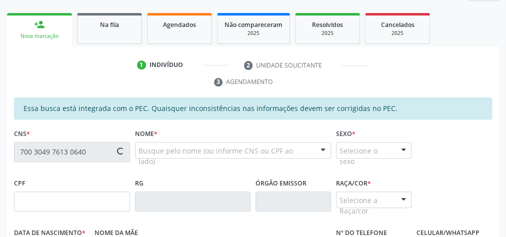
type input "23"
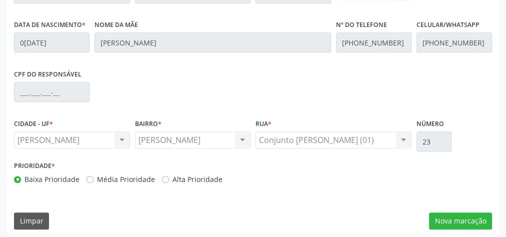
scroll to position [363, 0]
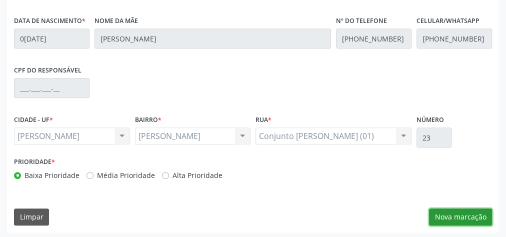
click at [450, 213] on button "Nova marcação" at bounding box center [460, 217] width 63 height 17
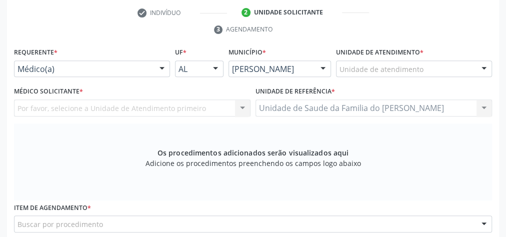
scroll to position [203, 0]
click at [156, 66] on div at bounding box center [162, 70] width 15 height 17
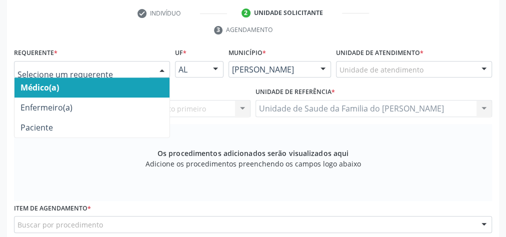
click at [121, 88] on span "Médico(a)" at bounding box center [92, 88] width 155 height 20
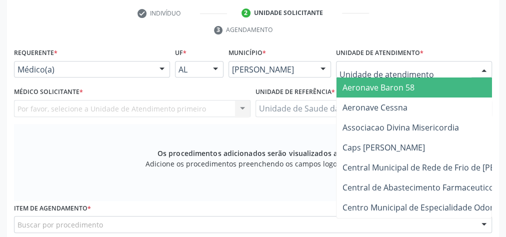
type input "j"
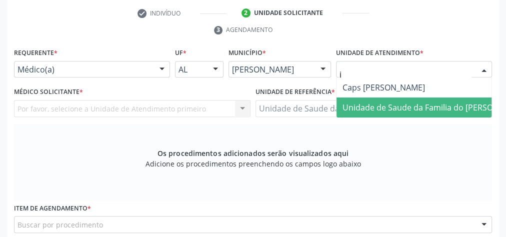
click at [395, 103] on span "Unidade de Saude da Familia do [PERSON_NAME]" at bounding box center [435, 107] width 185 height 11
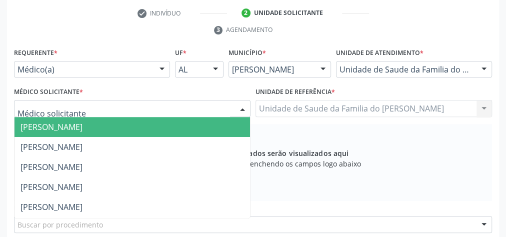
click at [236, 105] on div at bounding box center [242, 109] width 15 height 17
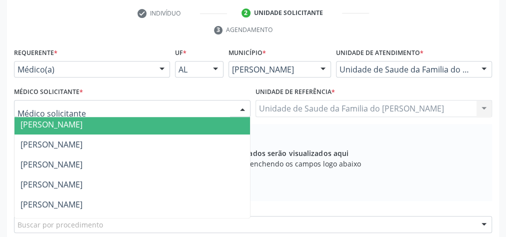
scroll to position [80, 0]
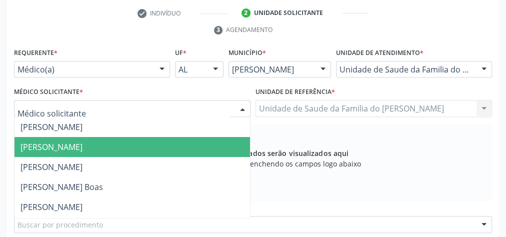
click at [149, 150] on span "[PERSON_NAME]" at bounding box center [133, 147] width 236 height 20
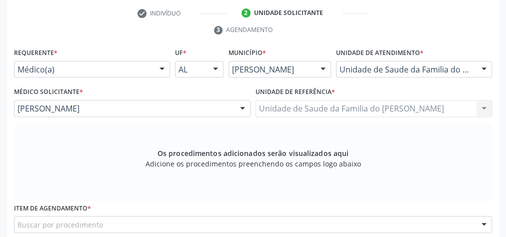
scroll to position [323, 0]
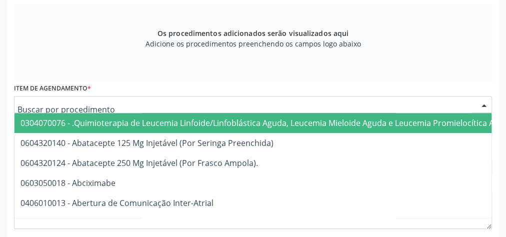
click at [140, 104] on div at bounding box center [253, 104] width 478 height 17
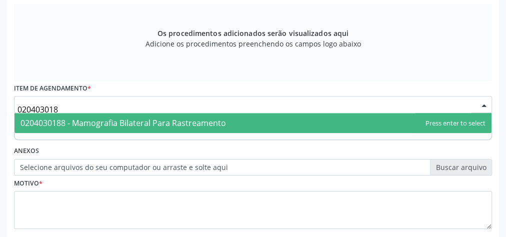
type input "0204030188"
click at [140, 118] on span "0204030188 - Mamografia Bilateral Para Rastreamento" at bounding box center [124, 123] width 206 height 11
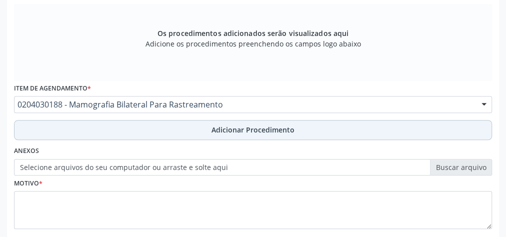
click at [139, 131] on button "Adicionar Procedimento" at bounding box center [253, 130] width 478 height 20
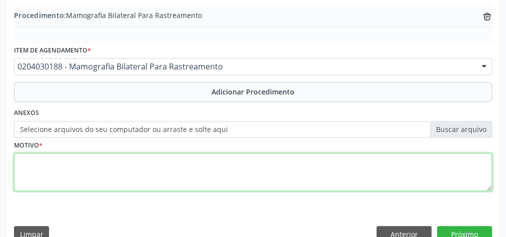
click at [121, 167] on textarea at bounding box center [253, 172] width 478 height 38
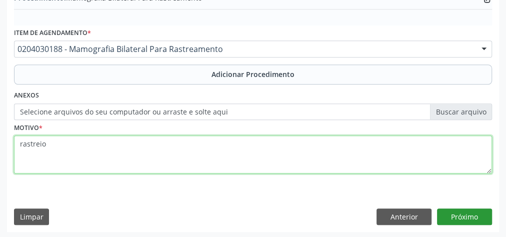
type textarea "rastreio"
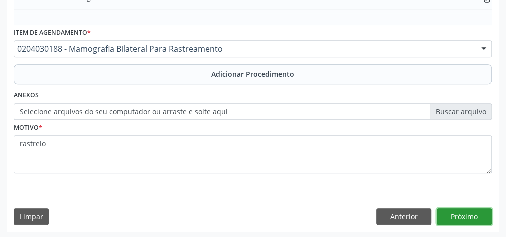
click at [443, 211] on button "Próximo" at bounding box center [464, 217] width 55 height 17
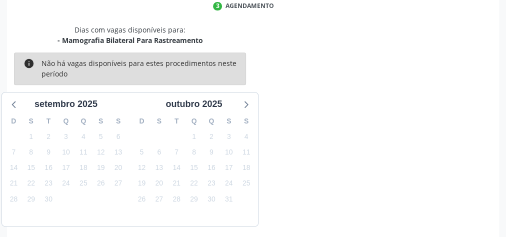
scroll to position [265, 0]
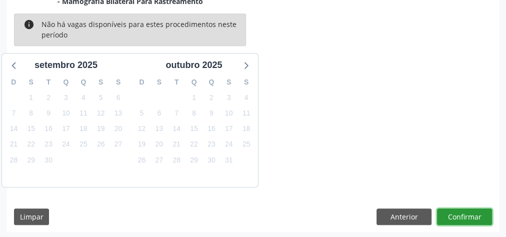
click at [443, 211] on button "Confirmar" at bounding box center [464, 217] width 55 height 17
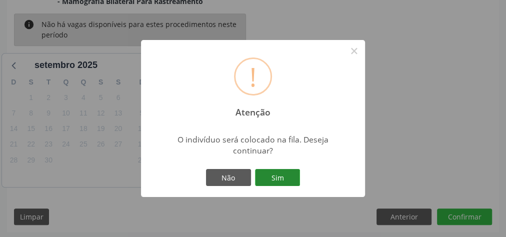
click at [291, 177] on button "Sim" at bounding box center [277, 177] width 45 height 17
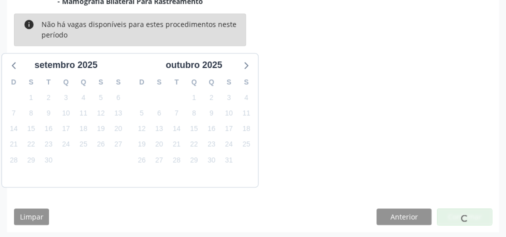
scroll to position [106, 0]
